Goal: Contribute content

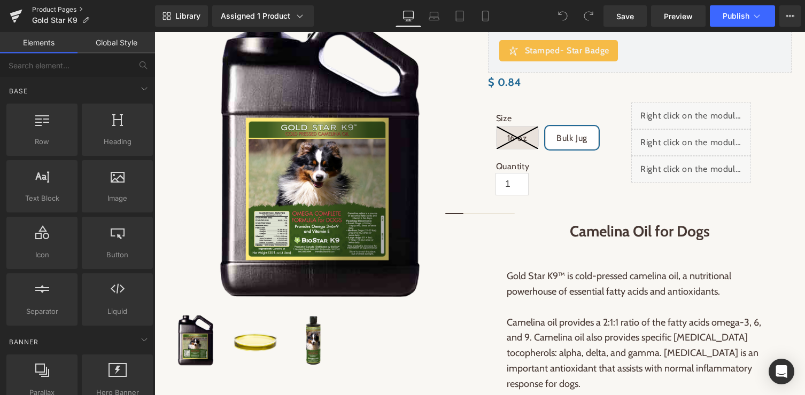
click at [61, 7] on link "Product Pages" at bounding box center [93, 9] width 123 height 9
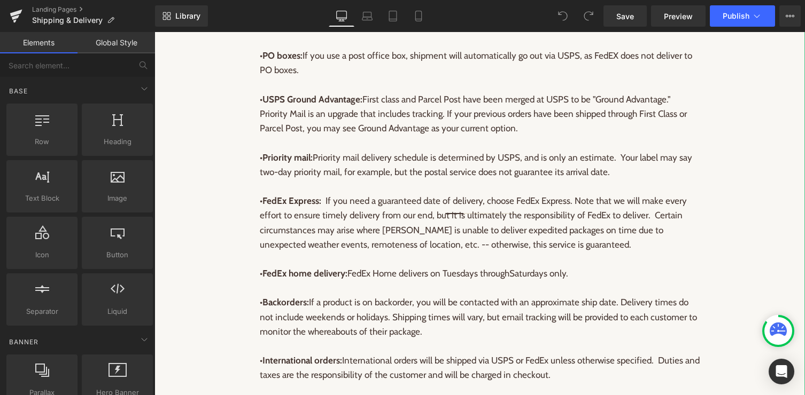
scroll to position [428, 0]
click at [448, 135] on p "• USPS Ground Advantage: First class and Parcel Post have been merged at USPS t…" at bounding box center [480, 113] width 440 height 44
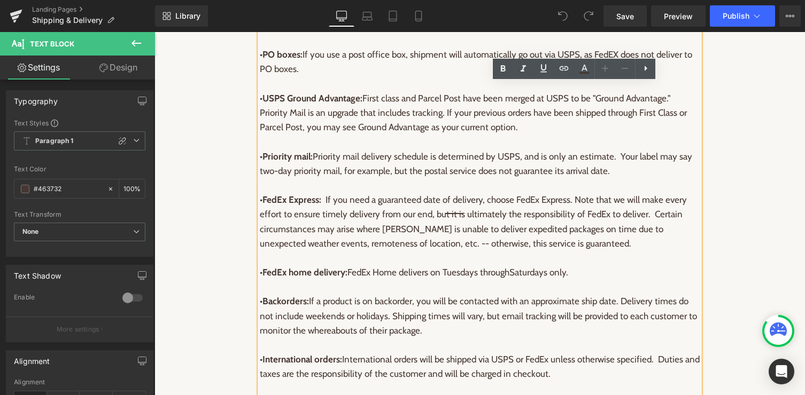
click at [385, 135] on p "• USPS Ground Advantage: First class and Parcel Post have been merged at USPS t…" at bounding box center [480, 113] width 440 height 44
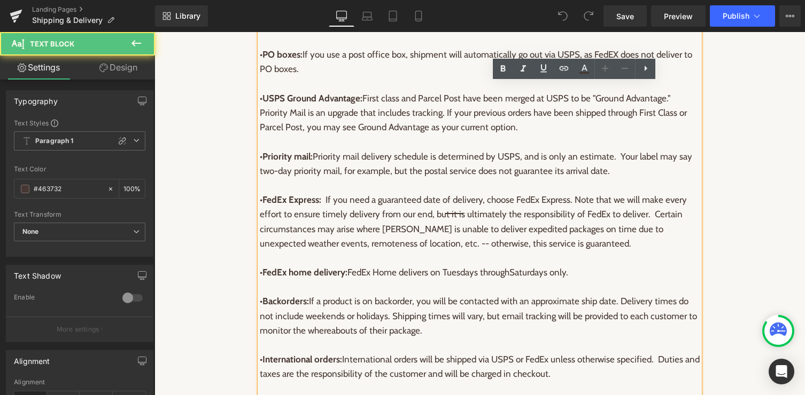
drag, startPoint x: 318, startPoint y: 177, endPoint x: 586, endPoint y: 185, distance: 267.8
click at [586, 178] on p "• Priority mail: Priority mail delivery schedule is determined by USPS, and is …" at bounding box center [480, 164] width 440 height 29
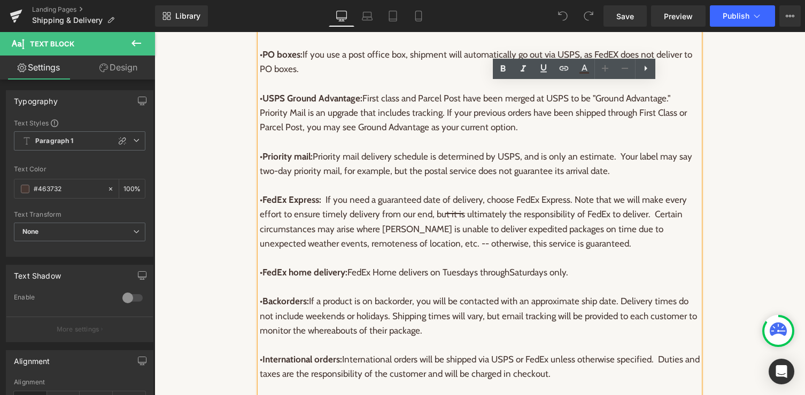
drag, startPoint x: 612, startPoint y: 191, endPoint x: 316, endPoint y: 176, distance: 296.9
click at [316, 176] on p "• Priority mail: Priority mail delivery schedule is determined by USPS, and is …" at bounding box center [480, 164] width 440 height 29
copy p "Priority mail delivery schedule is determined by USPS, and is only an estimate.…"
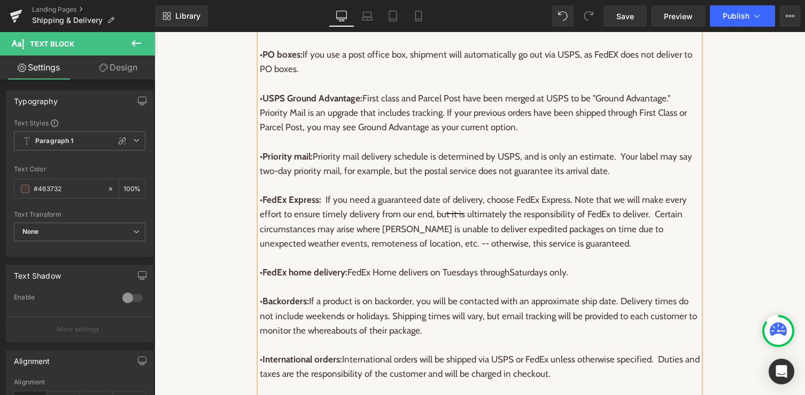
click at [356, 135] on p "• USPS Ground Advantage: First class and Parcel Post have been merged at USPS t…" at bounding box center [480, 113] width 440 height 44
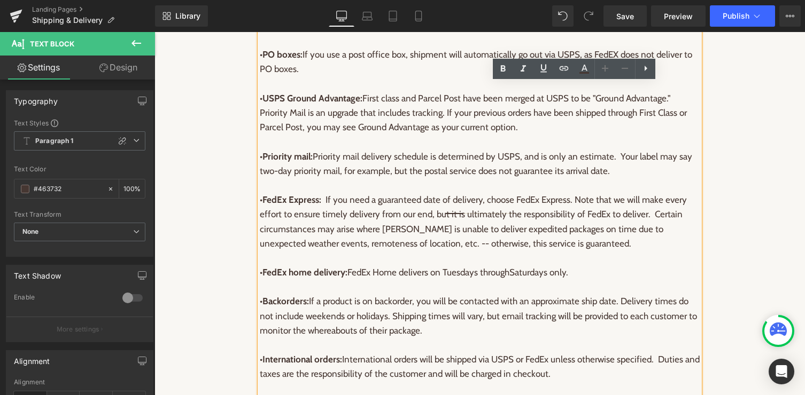
click at [552, 135] on p "• USPS Ground Advantage: First class and Parcel Post have been merged at USPS t…" at bounding box center [480, 113] width 440 height 44
click at [503, 135] on p "• USPS Ground Advantage: First class and Parcel Post have been merged at USPS t…" at bounding box center [480, 113] width 440 height 44
click at [306, 135] on p "• USPS Ground Advantage: First class and Parcel Post have been merged at USPS t…" at bounding box center [480, 113] width 440 height 44
click at [260, 134] on p "• USPS Ground Advantage: First class and Parcel Post have been merged at USPS t…" at bounding box center [480, 113] width 440 height 44
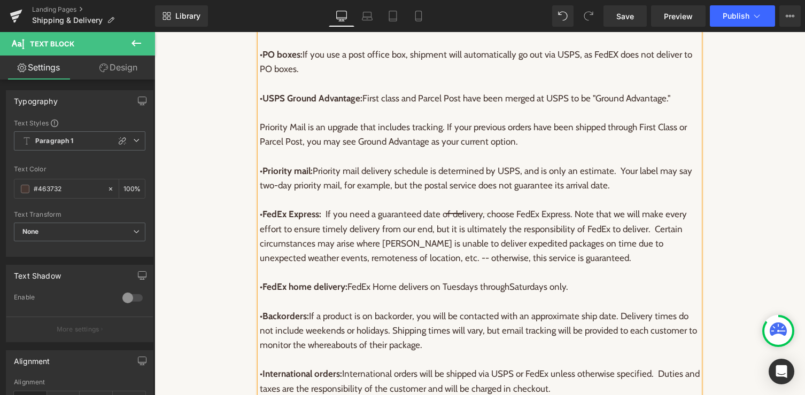
click at [318, 120] on p "• USPS Ground Advantage: First class and Parcel Post have been merged at USPS t…" at bounding box center [480, 105] width 440 height 29
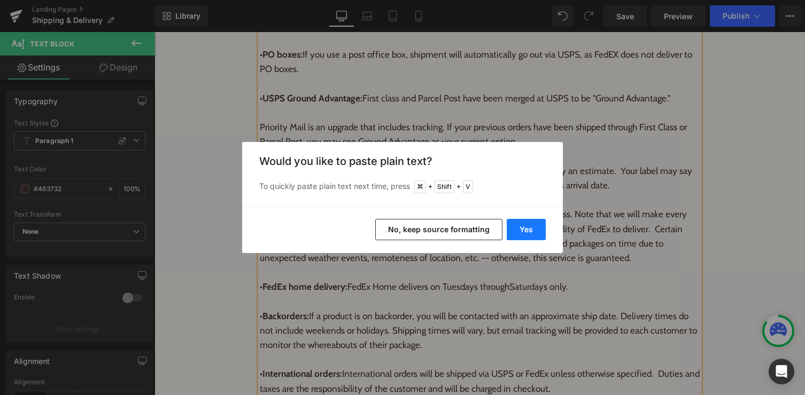
click at [519, 229] on button "Yes" at bounding box center [525, 229] width 39 height 21
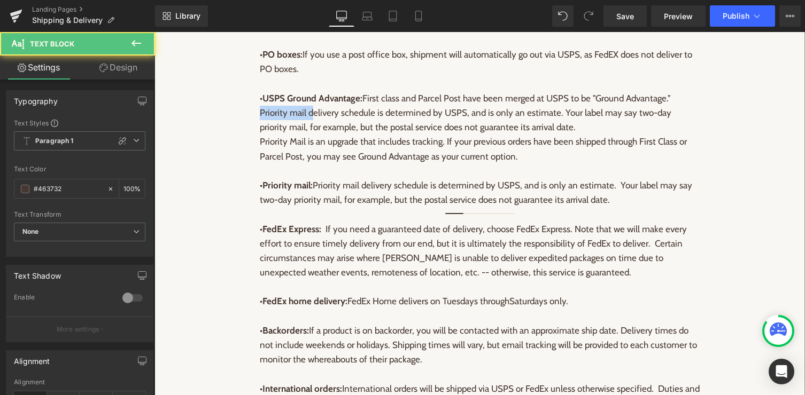
drag, startPoint x: 313, startPoint y: 135, endPoint x: 255, endPoint y: 135, distance: 58.2
click at [255, 135] on div "Address Correction: It is the responsibility of the buyer to make sure that the…" at bounding box center [479, 258] width 650 height 1044
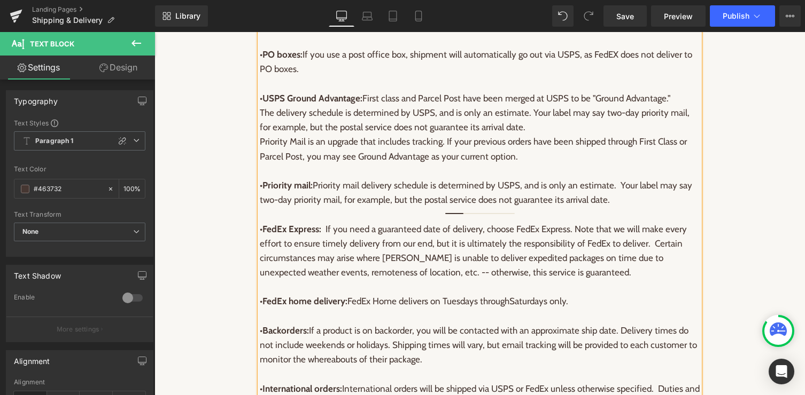
click at [531, 135] on p "• USPS Ground Advantage: First class and Parcel Post have been merged at USPS t…" at bounding box center [480, 113] width 440 height 44
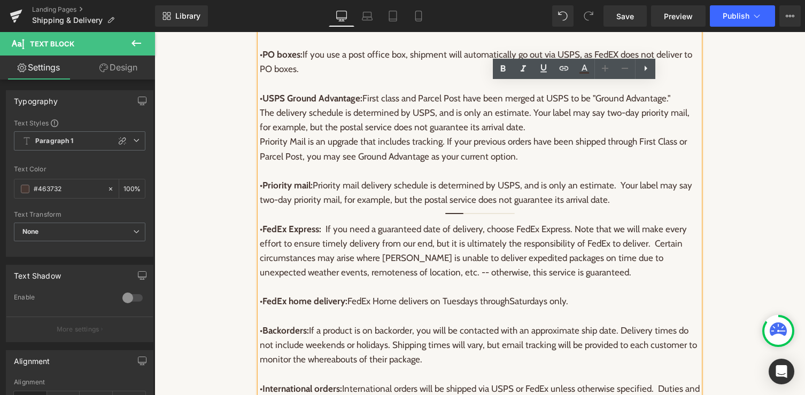
click at [635, 135] on p "• USPS Ground Advantage: First class and Parcel Post have been merged at USPS t…" at bounding box center [480, 113] width 440 height 44
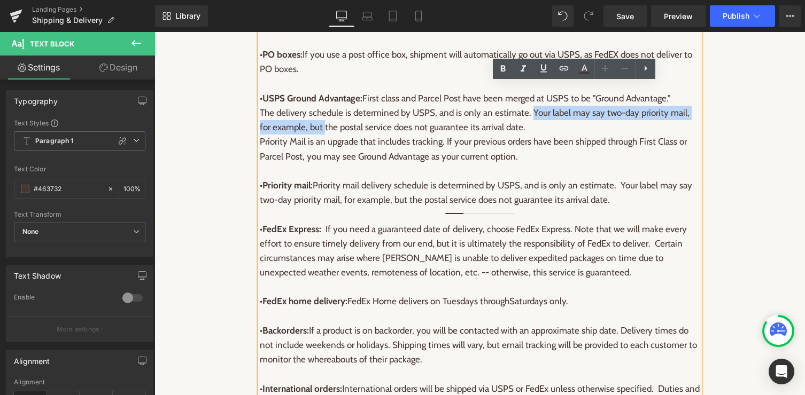
drag, startPoint x: 529, startPoint y: 133, endPoint x: 313, endPoint y: 150, distance: 217.1
click at [313, 135] on p "• USPS Ground Advantage: First class and Parcel Post have been merged at USPS t…" at bounding box center [480, 113] width 440 height 44
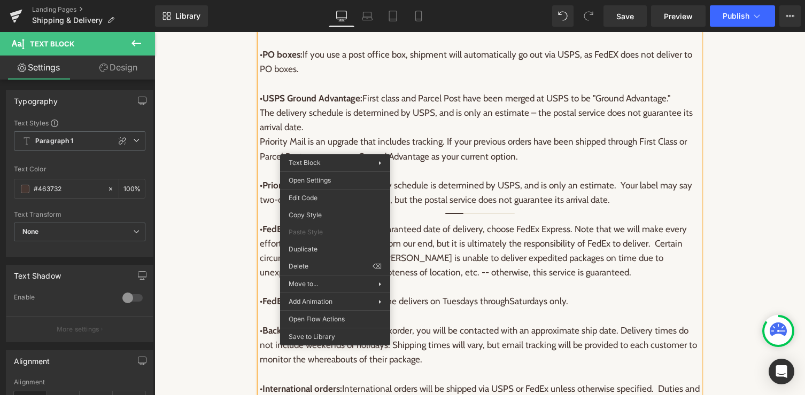
click at [307, 135] on p "• USPS Ground Advantage: First class and Parcel Post have been merged at USPS t…" at bounding box center [480, 113] width 440 height 44
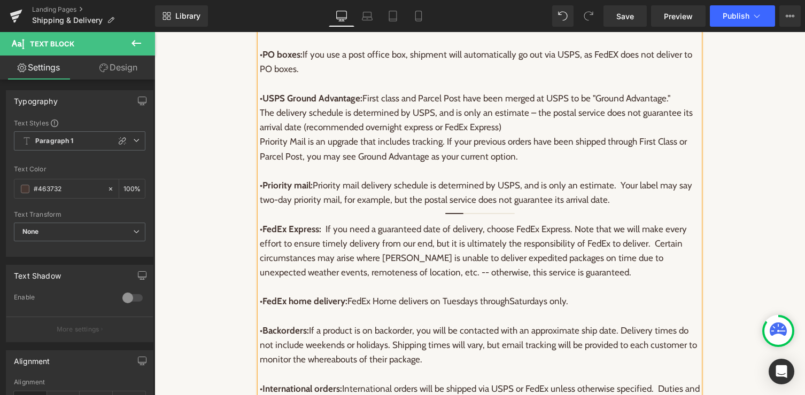
click at [306, 135] on p "• USPS Ground Advantage: First class and Parcel Post have been merged at USPS t…" at bounding box center [480, 113] width 440 height 44
click at [580, 178] on p at bounding box center [480, 171] width 440 height 14
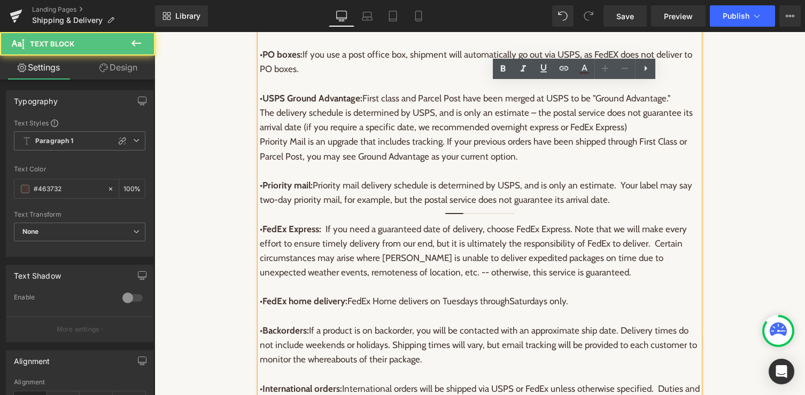
click at [494, 135] on p "• USPS Ground Advantage: First class and Parcel Post have been merged at USPS t…" at bounding box center [480, 113] width 440 height 44
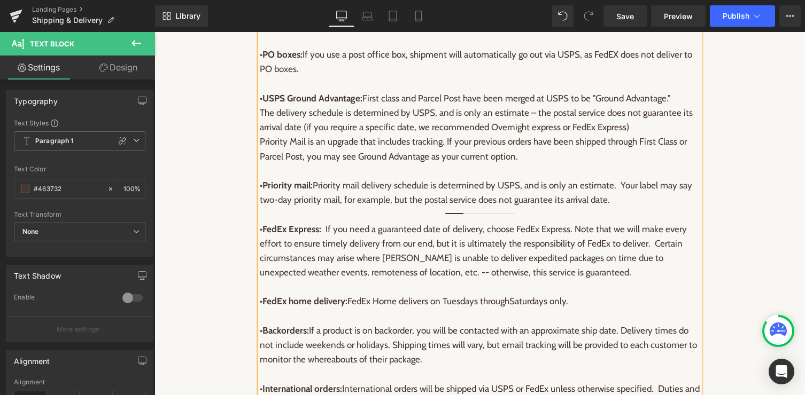
click at [533, 135] on p "• USPS Ground Advantage: First class and Parcel Post have been merged at USPS t…" at bounding box center [480, 113] width 440 height 44
click at [650, 135] on p "• USPS Ground Advantage: First class and Parcel Post have been merged at USPS t…" at bounding box center [480, 113] width 440 height 44
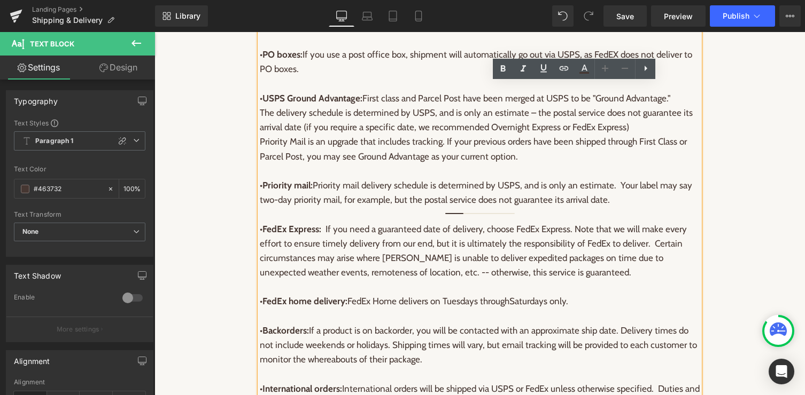
click at [370, 178] on p at bounding box center [480, 171] width 440 height 14
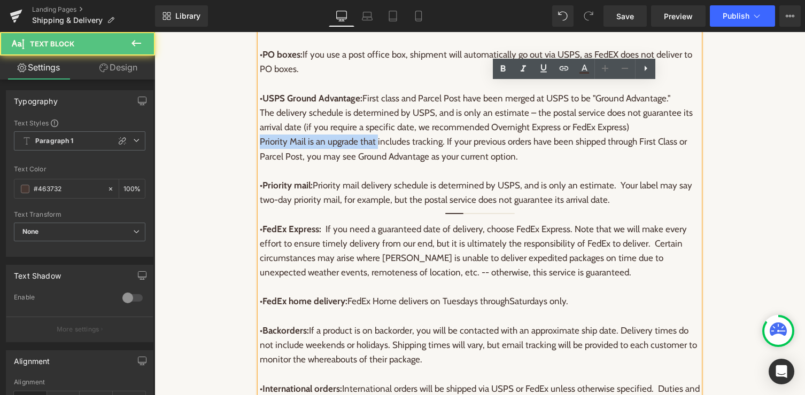
drag, startPoint x: 376, startPoint y: 164, endPoint x: 249, endPoint y: 163, distance: 126.6
click at [249, 163] on div "Address Correction: It is the responsibility of the buyer to make sure that the…" at bounding box center [479, 258] width 650 height 1044
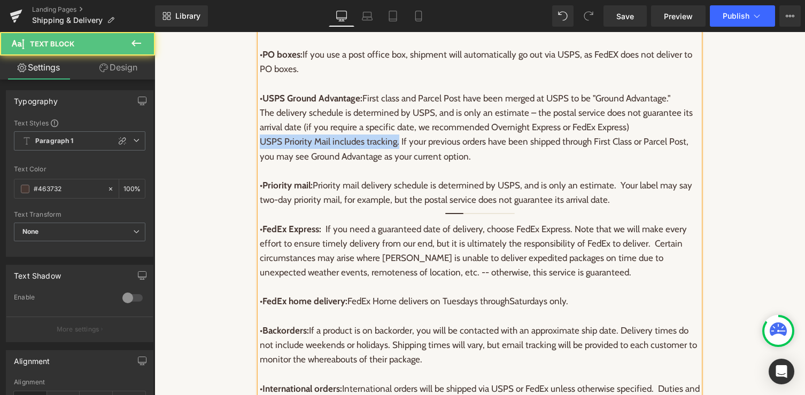
drag, startPoint x: 396, startPoint y: 163, endPoint x: 250, endPoint y: 168, distance: 146.5
click at [250, 168] on div "Address Correction: It is the responsibility of the buyer to make sure that the…" at bounding box center [479, 258] width 650 height 1044
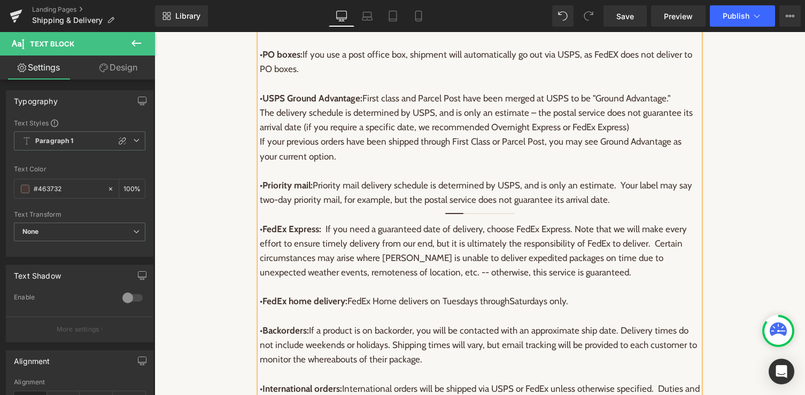
click at [265, 191] on strong "Priority mail:" at bounding box center [287, 185] width 50 height 11
click at [341, 207] on p "• USPS Priority mail: Priority mail delivery schedule is determined by USPS, an…" at bounding box center [480, 192] width 440 height 29
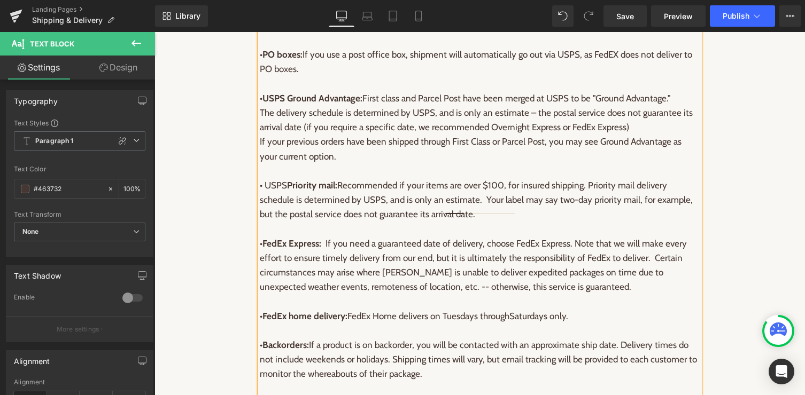
click at [309, 215] on p "• USPS Priority mail: Recommended if your items are over $100, for insured ship…" at bounding box center [480, 200] width 440 height 44
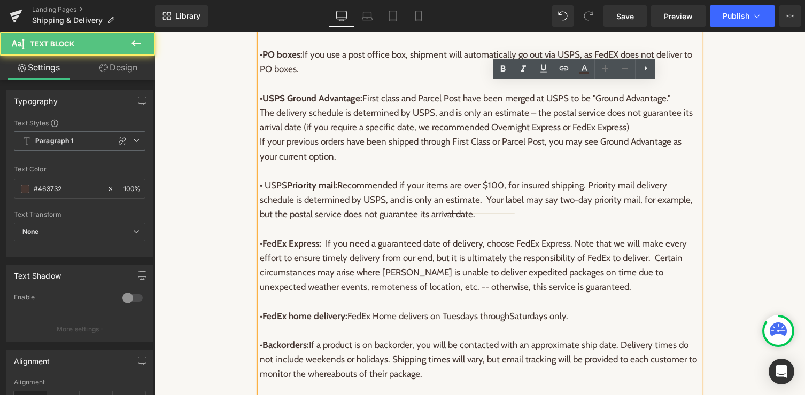
click at [510, 260] on p "• FedEx Express: If you need a guaranteed date of delivery, choose FedEx Expres…" at bounding box center [480, 266] width 440 height 58
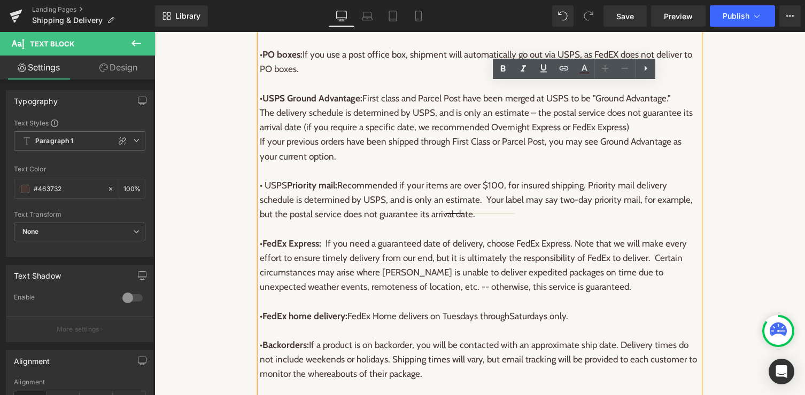
click at [432, 178] on p at bounding box center [480, 171] width 440 height 14
click at [648, 135] on p "• USPS Ground Advantage: First class and Parcel Post have been merged at USPS t…" at bounding box center [480, 113] width 440 height 44
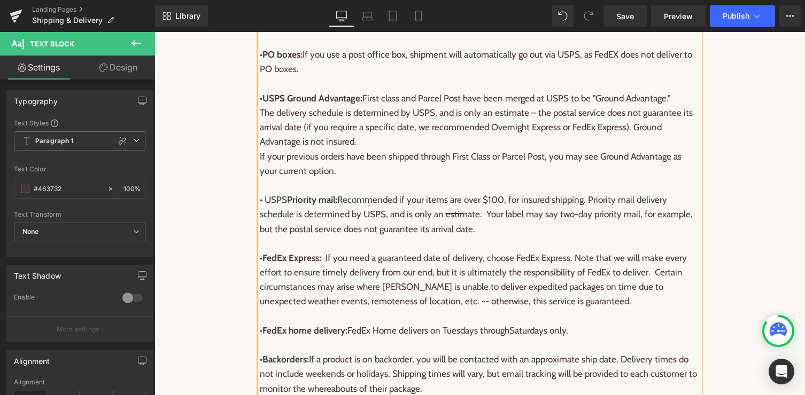
click at [524, 178] on p "If your previous orders have been shipped through First Class or Parcel Post, y…" at bounding box center [480, 164] width 440 height 29
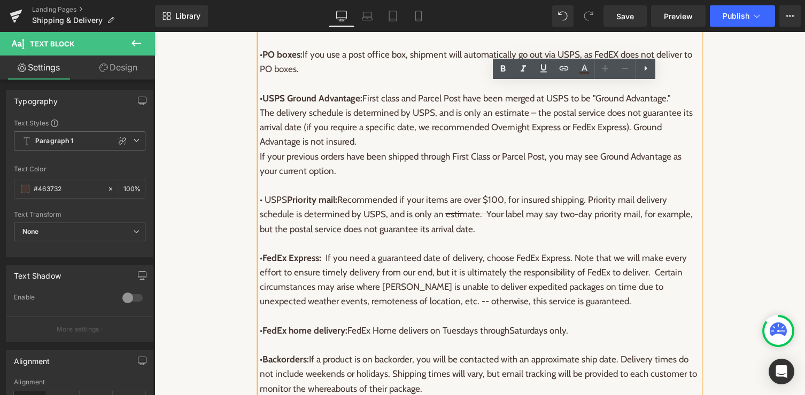
click at [427, 178] on p "If your previous orders have been shipped through First Class or Parcel Post, y…" at bounding box center [480, 164] width 440 height 29
click at [383, 150] on p "• USPS Ground Advantage: First class and Parcel Post have been merged at USPS t…" at bounding box center [480, 120] width 440 height 58
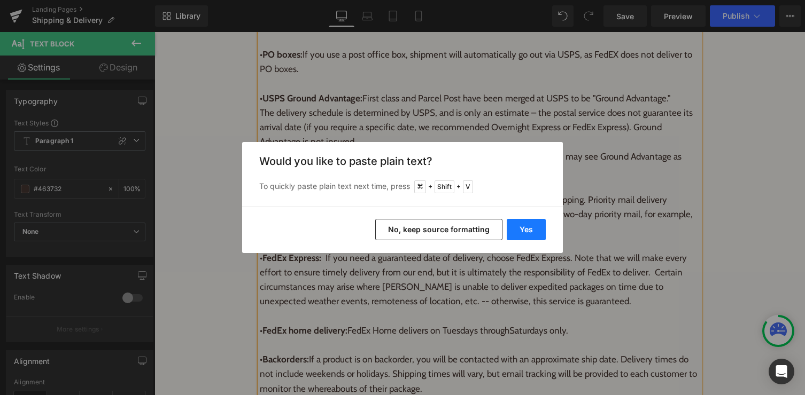
click at [538, 230] on button "Yes" at bounding box center [525, 229] width 39 height 21
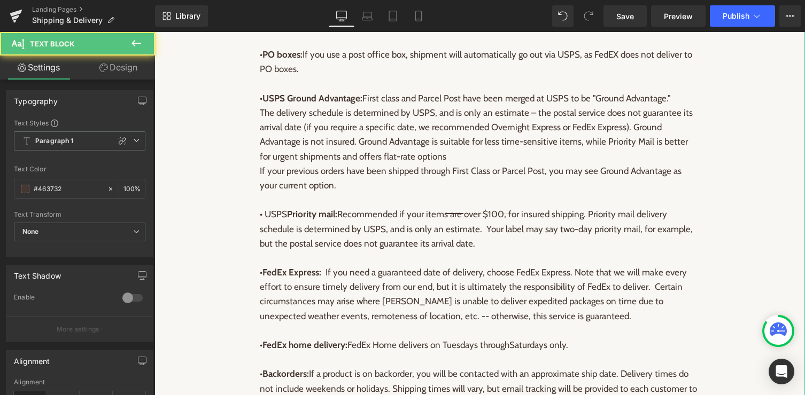
click at [466, 164] on p "• USPS Ground Advantage: First class and Parcel Post have been merged at USPS t…" at bounding box center [480, 127] width 440 height 73
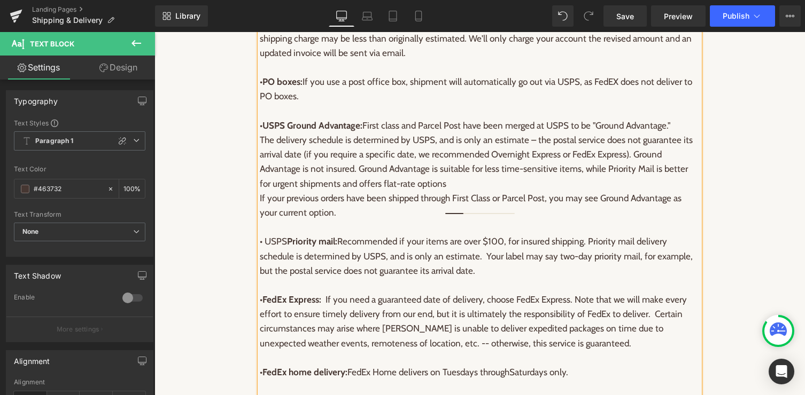
scroll to position [400, 0]
click at [299, 177] on p "• USPS Ground Advantage: First class and Parcel Post have been merged at USPS t…" at bounding box center [480, 156] width 440 height 73
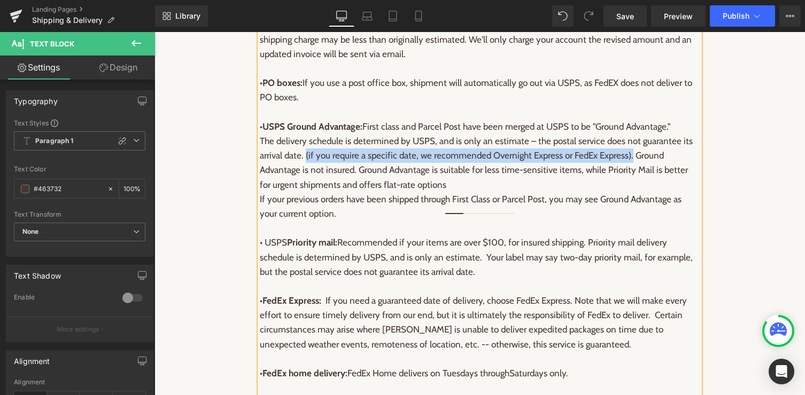
drag, startPoint x: 305, startPoint y: 177, endPoint x: 630, endPoint y: 178, distance: 325.4
click at [630, 178] on p "• USPS Ground Advantage: First class and Parcel Post have been merged at USPS t…" at bounding box center [480, 156] width 440 height 73
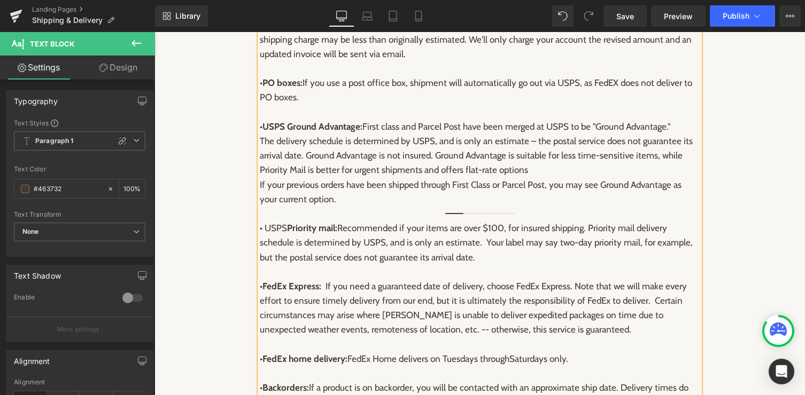
click at [382, 207] on p "If your previous orders have been shipped through First Class or Parcel Post, y…" at bounding box center [480, 192] width 440 height 29
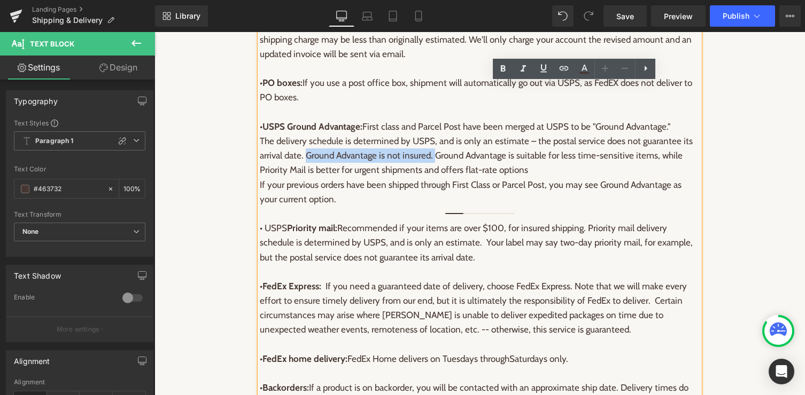
drag, startPoint x: 305, startPoint y: 176, endPoint x: 435, endPoint y: 176, distance: 129.8
click at [435, 176] on p "• USPS Ground Advantage: First class and Parcel Post have been merged at USPS t…" at bounding box center [480, 149] width 440 height 58
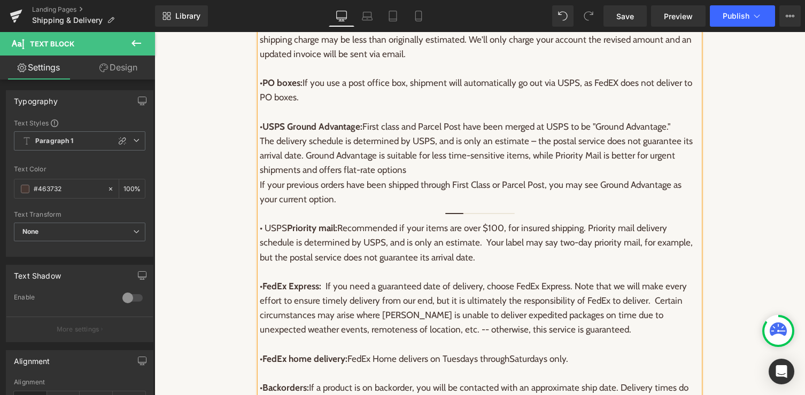
click at [371, 221] on p at bounding box center [480, 214] width 440 height 14
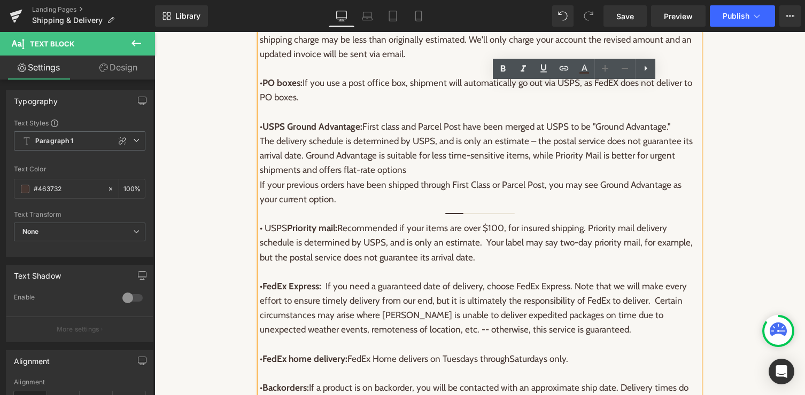
click at [363, 207] on p "If your previous orders have been shipped through First Class or Parcel Post, y…" at bounding box center [480, 192] width 440 height 29
click at [262, 206] on p "If your previous orders have been shipped through First Class or Parcel Post, y…" at bounding box center [480, 192] width 440 height 29
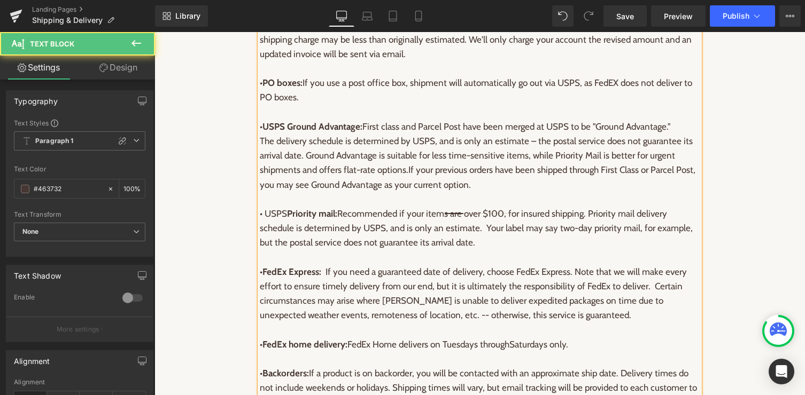
click at [327, 247] on p "• USPS Priority mail: Recommended if your items are over $100, for insured ship…" at bounding box center [480, 229] width 440 height 44
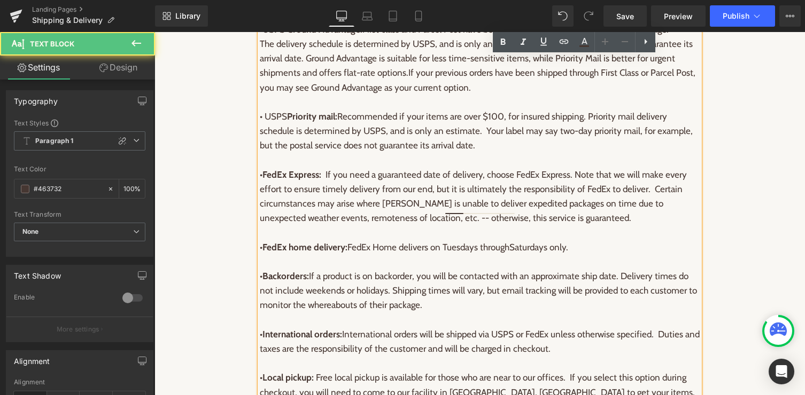
scroll to position [505, 0]
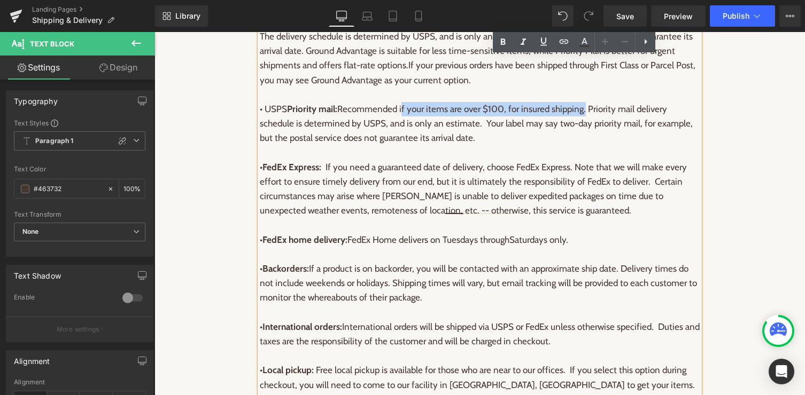
drag, startPoint x: 584, startPoint y: 131, endPoint x: 402, endPoint y: 130, distance: 182.2
click at [402, 130] on p "• USPS Priority mail: Recommended if your items are over $100, for insured ship…" at bounding box center [480, 124] width 440 height 44
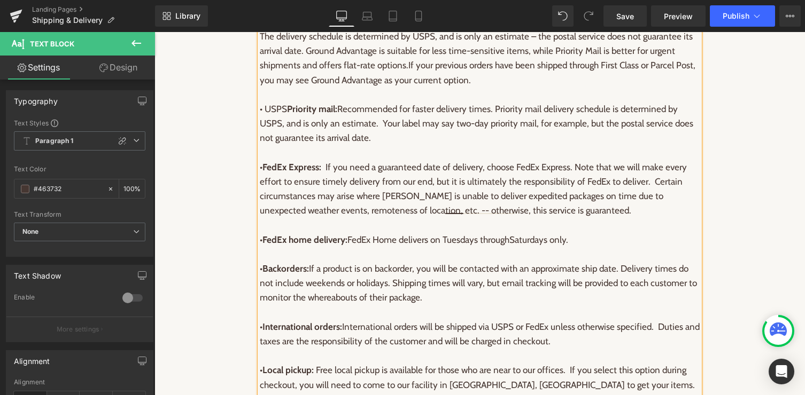
click at [548, 160] on p at bounding box center [480, 153] width 440 height 14
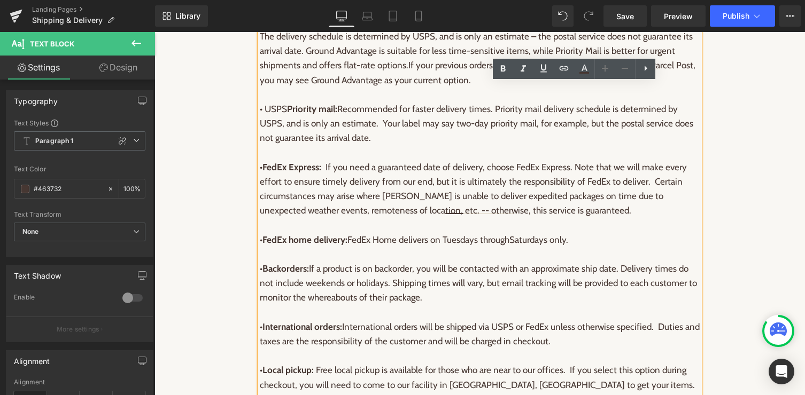
click at [381, 160] on p at bounding box center [480, 153] width 440 height 14
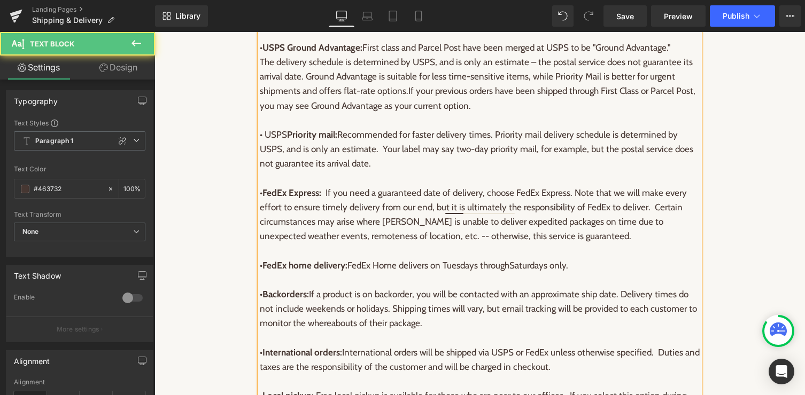
scroll to position [479, 0]
drag, startPoint x: 272, startPoint y: 185, endPoint x: 235, endPoint y: 185, distance: 37.4
click at [235, 185] on div "Address Correction: It is the responsibility of the buyer to make sure that the…" at bounding box center [479, 215] width 650 height 1059
drag, startPoint x: 272, startPoint y: 185, endPoint x: 252, endPoint y: 185, distance: 20.3
click at [252, 185] on div "Address Correction: It is the responsibility of the buyer to make sure that the…" at bounding box center [479, 215] width 650 height 1059
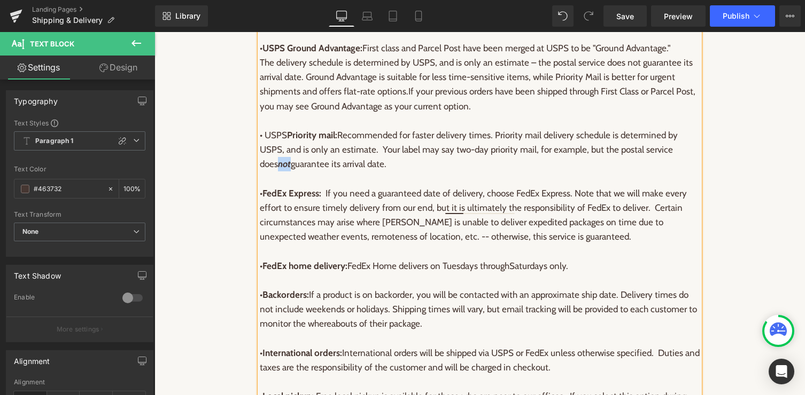
click at [403, 214] on p "• FedEx Express: If you need a guaranteed date of delivery, choose FedEx Expres…" at bounding box center [480, 215] width 440 height 58
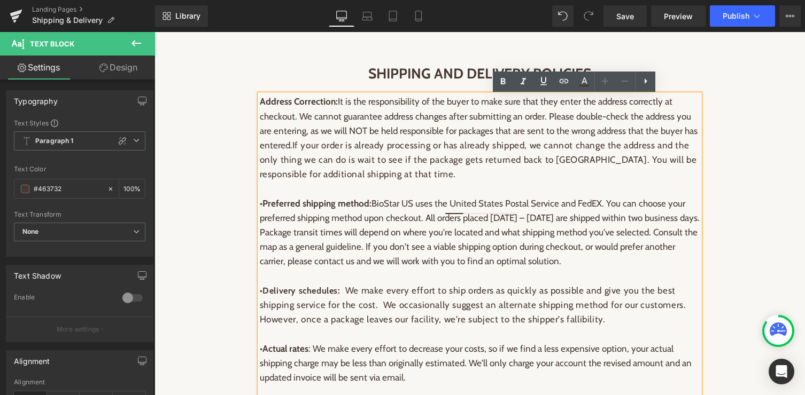
scroll to position [0, 0]
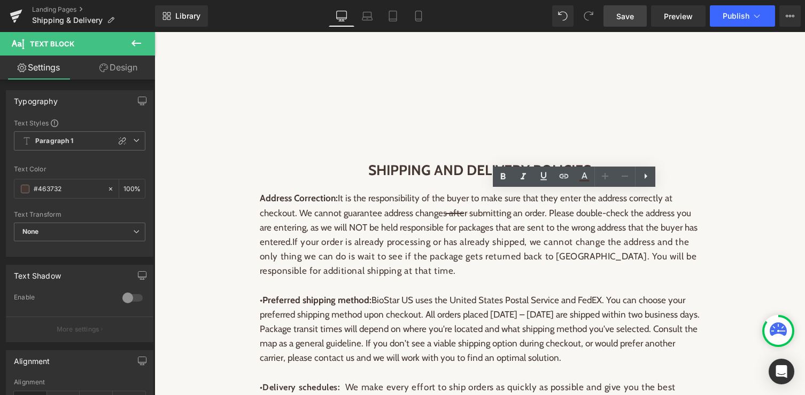
click at [618, 15] on span "Save" at bounding box center [625, 16] width 18 height 11
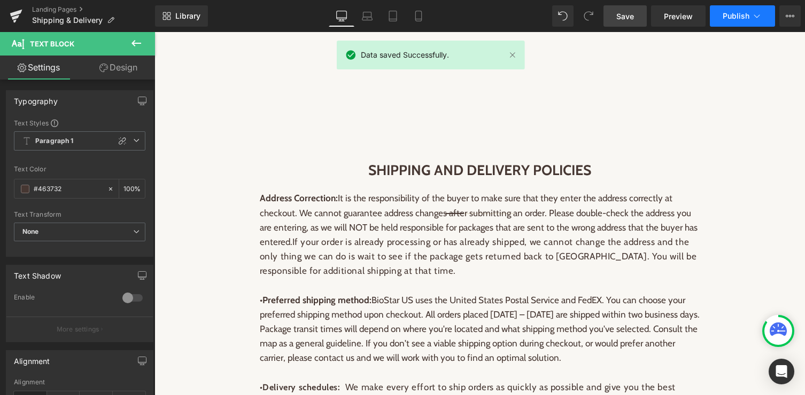
click at [734, 16] on span "Publish" at bounding box center [735, 16] width 27 height 9
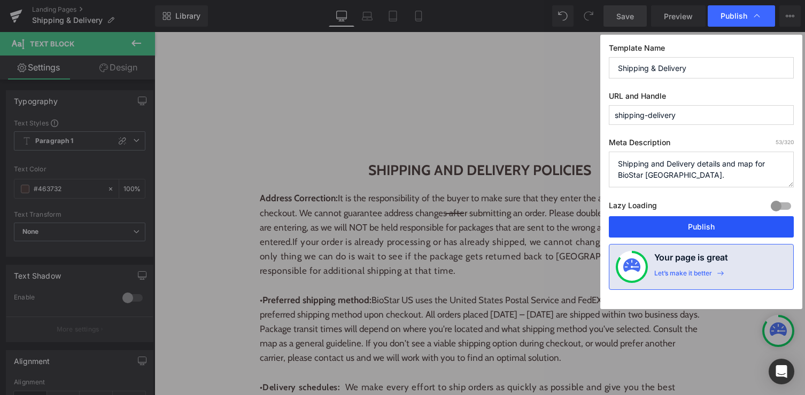
click at [677, 229] on button "Publish" at bounding box center [701, 226] width 185 height 21
